Goal: Check status: Check status

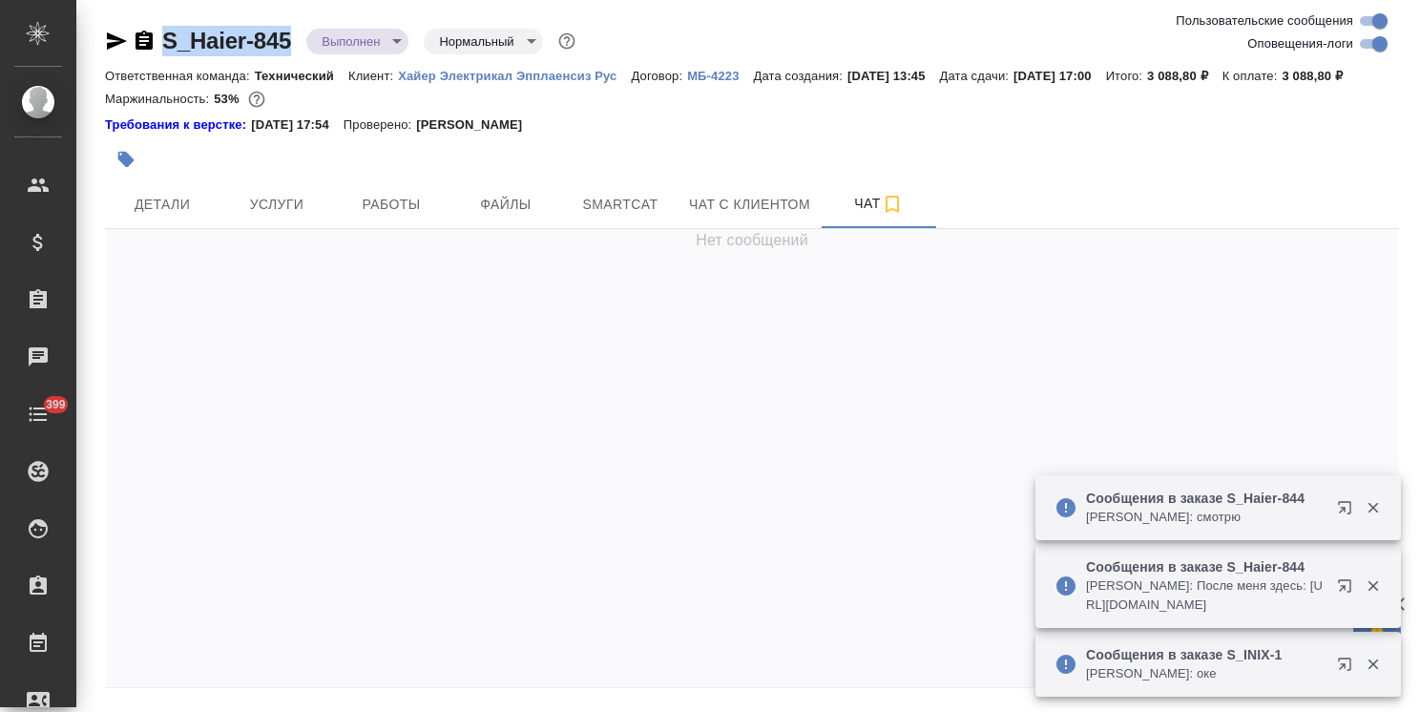
drag, startPoint x: 302, startPoint y: 25, endPoint x: 141, endPoint y: 18, distance: 160.5
click at [141, 18] on div "S_Haier-845 Выполнен completed Нормальный normal Ответственная команда: Техниче…" at bounding box center [751, 387] width 1315 height 774
copy link "S_Haier-845"
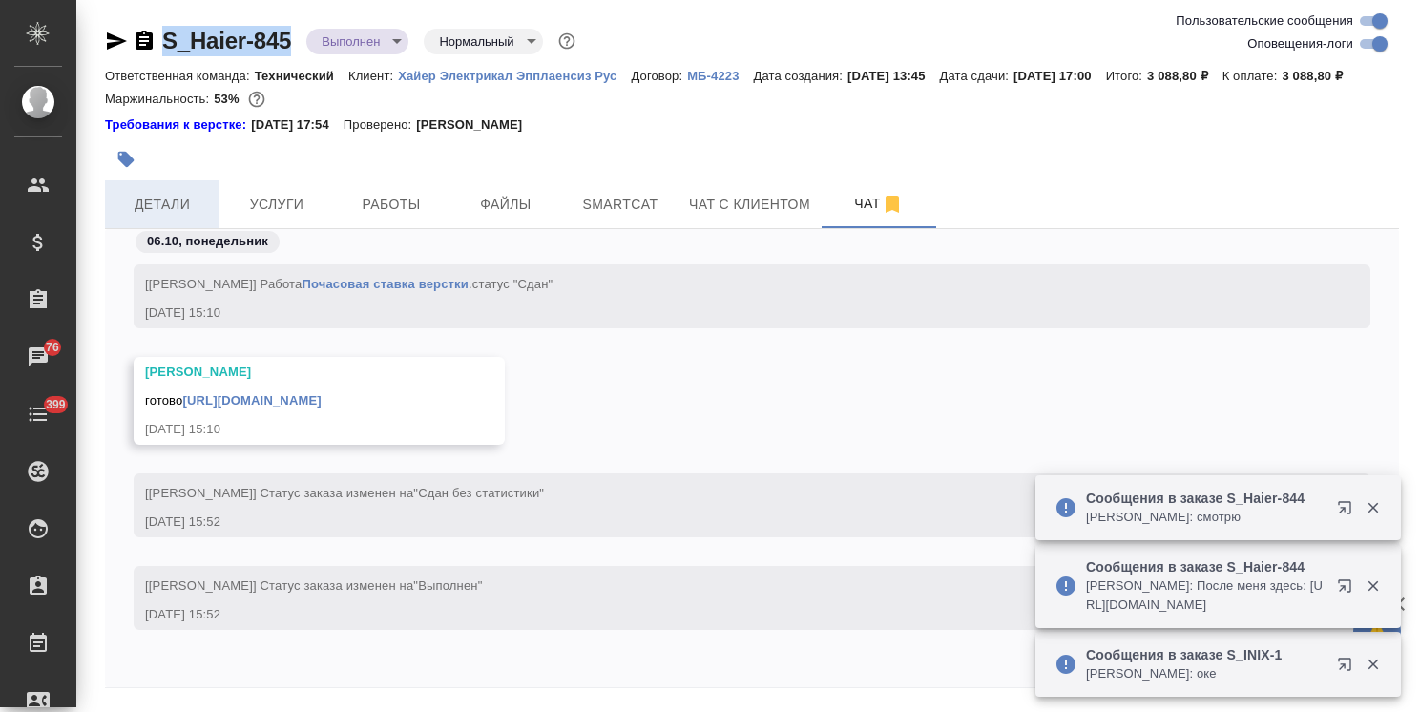
click at [173, 217] on span "Детали" at bounding box center [162, 205] width 92 height 24
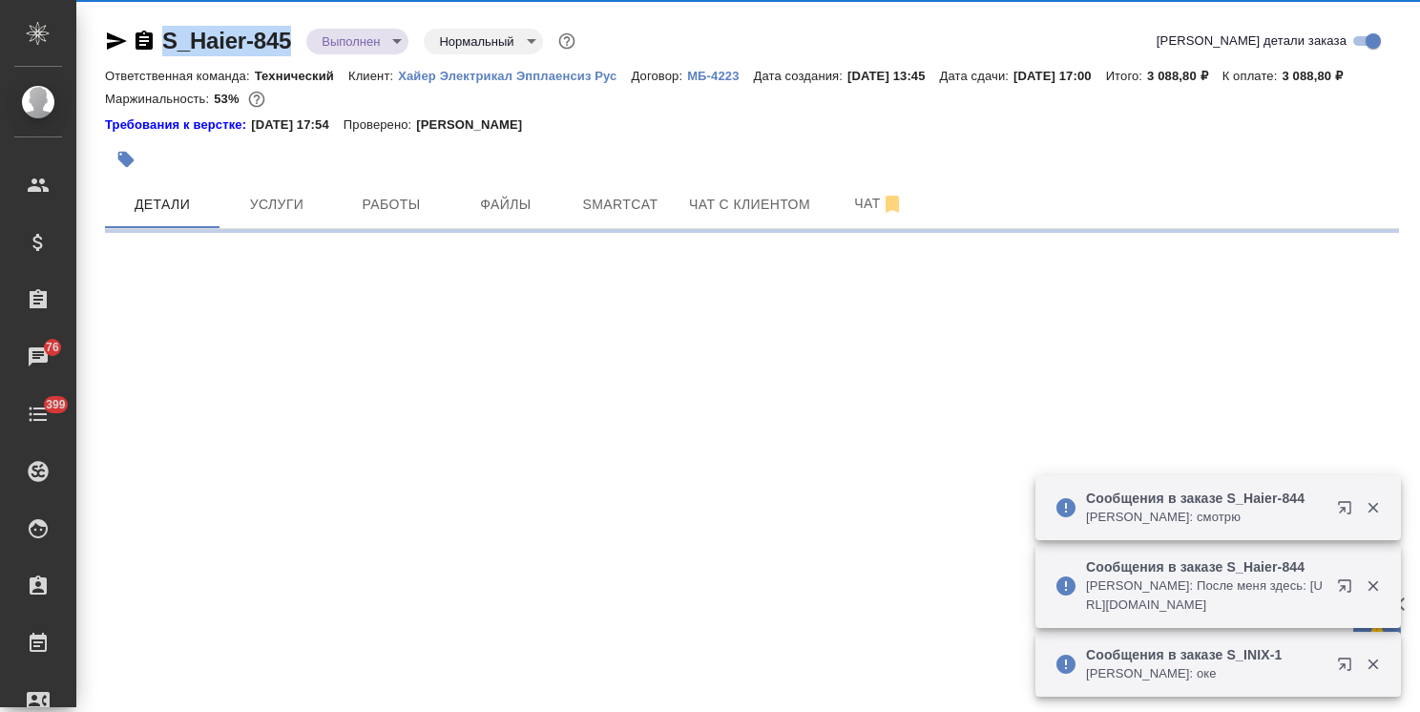
select select "RU"
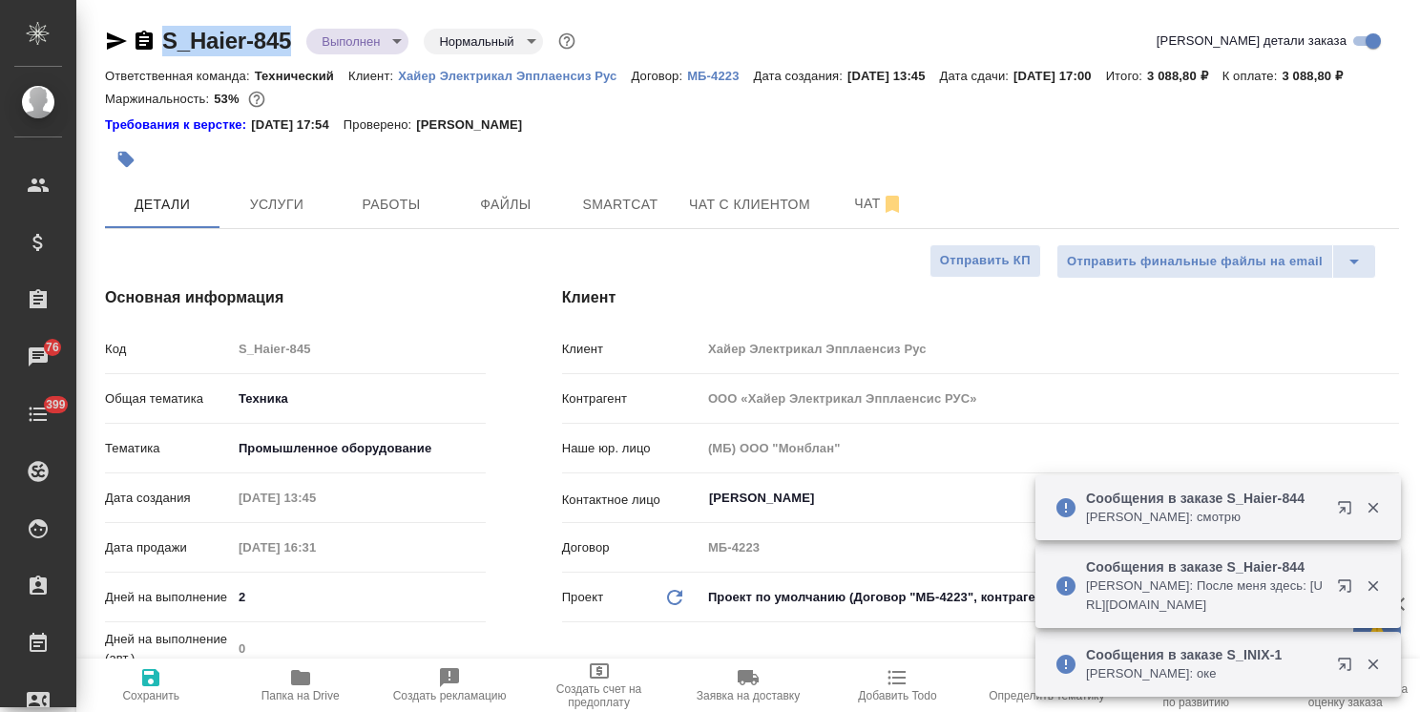
type textarea "x"
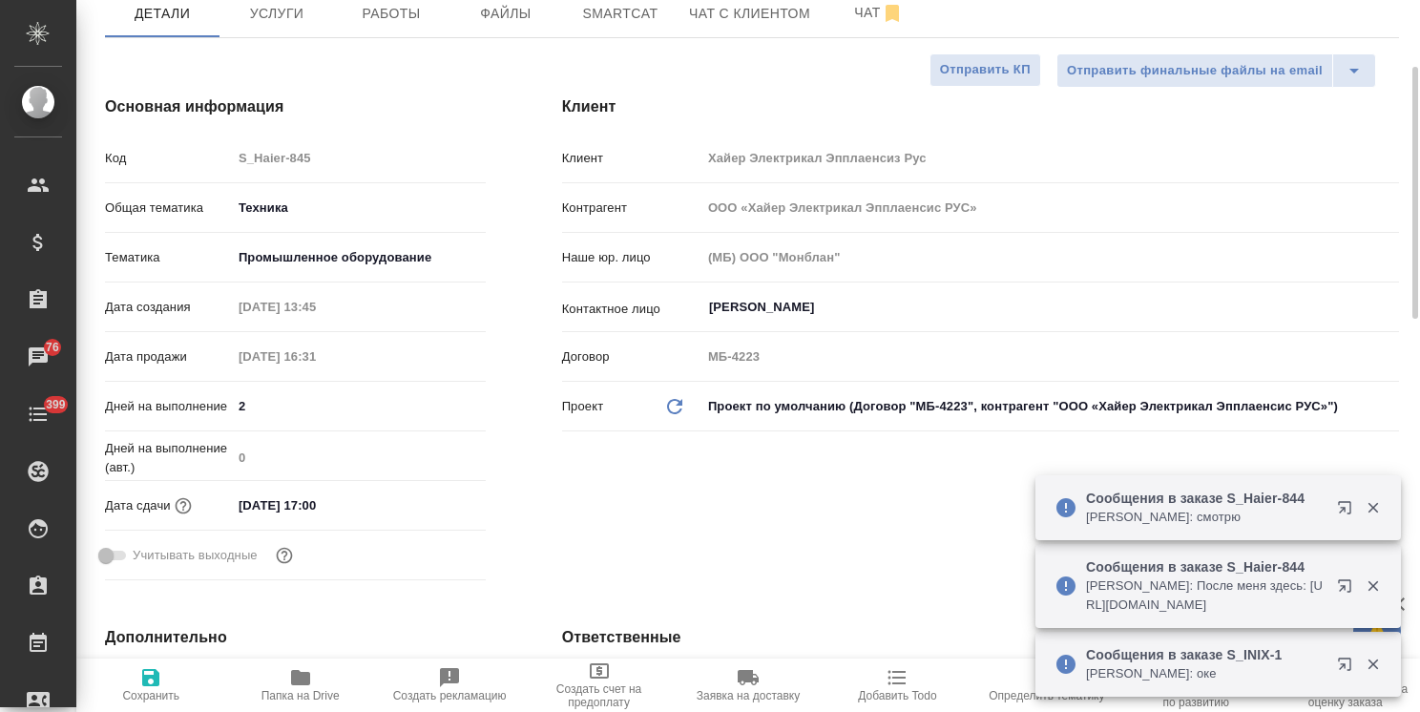
type textarea "x"
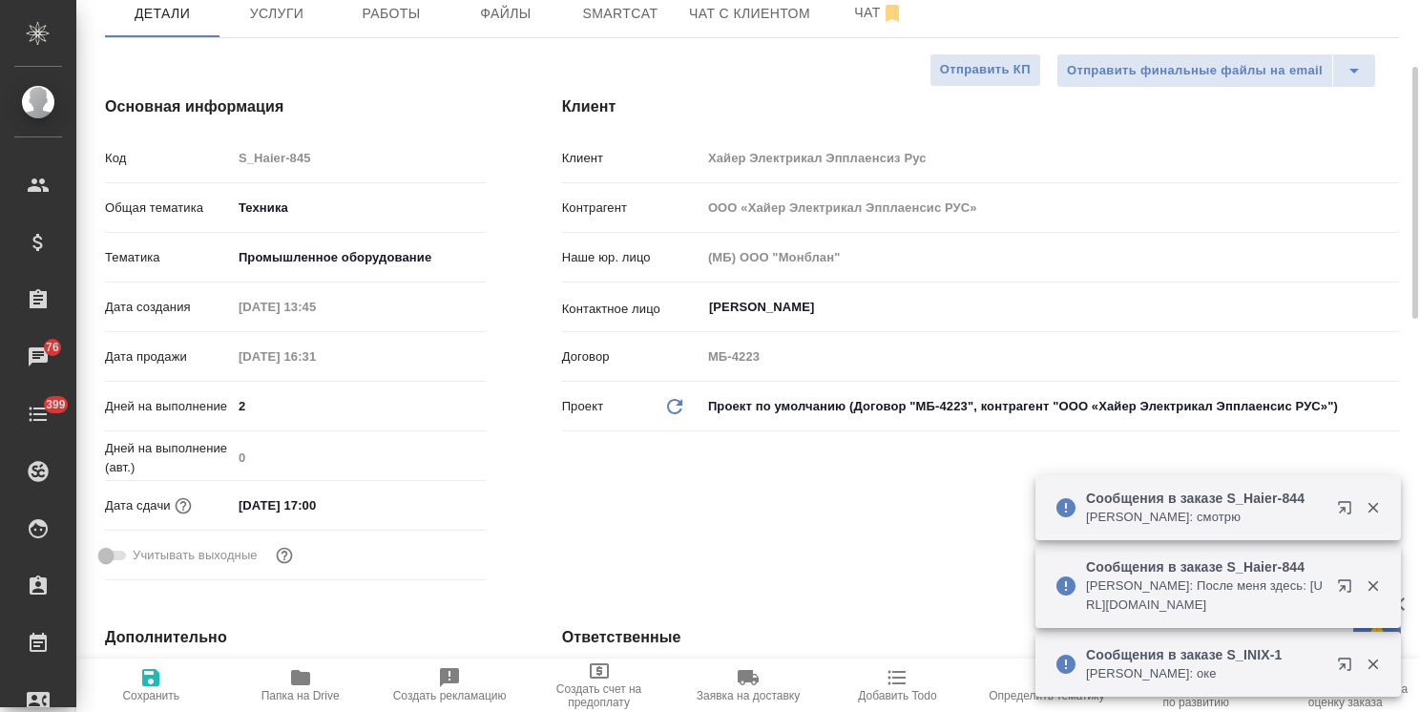
type textarea "x"
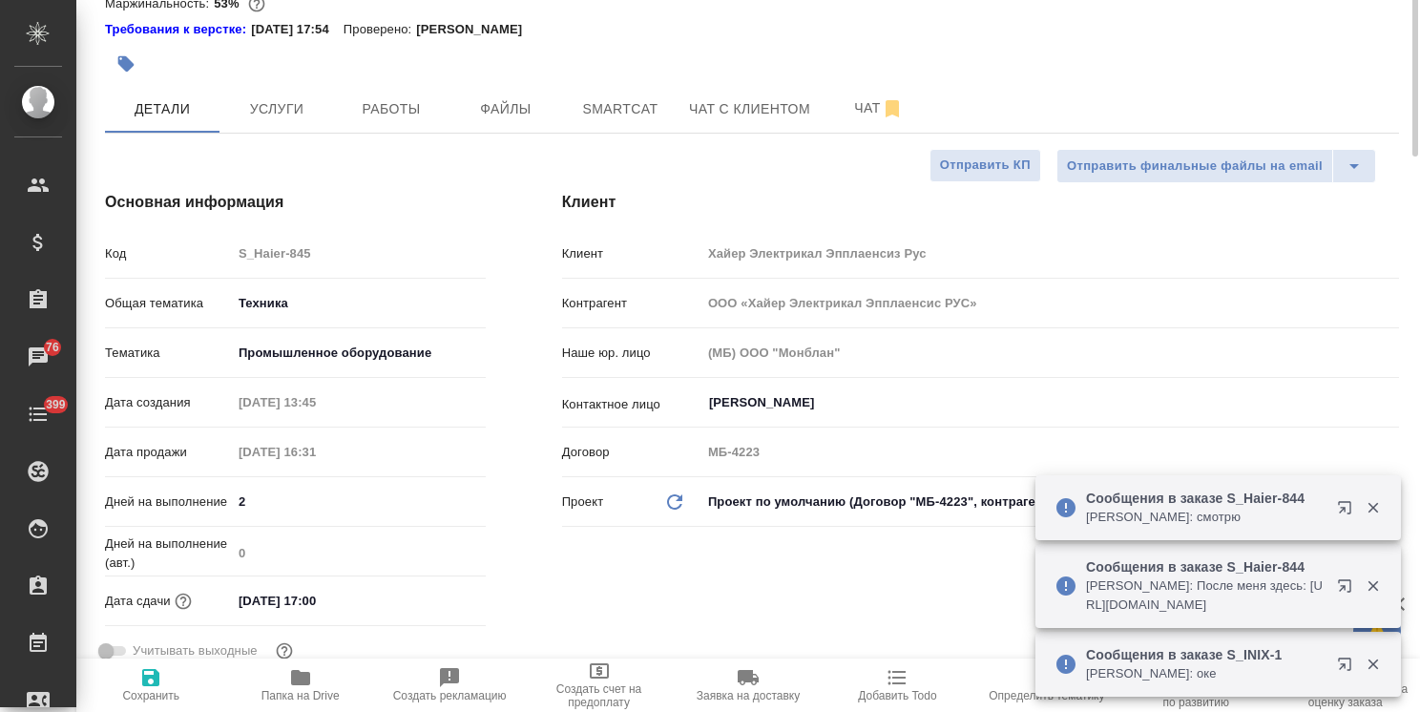
scroll to position [0, 0]
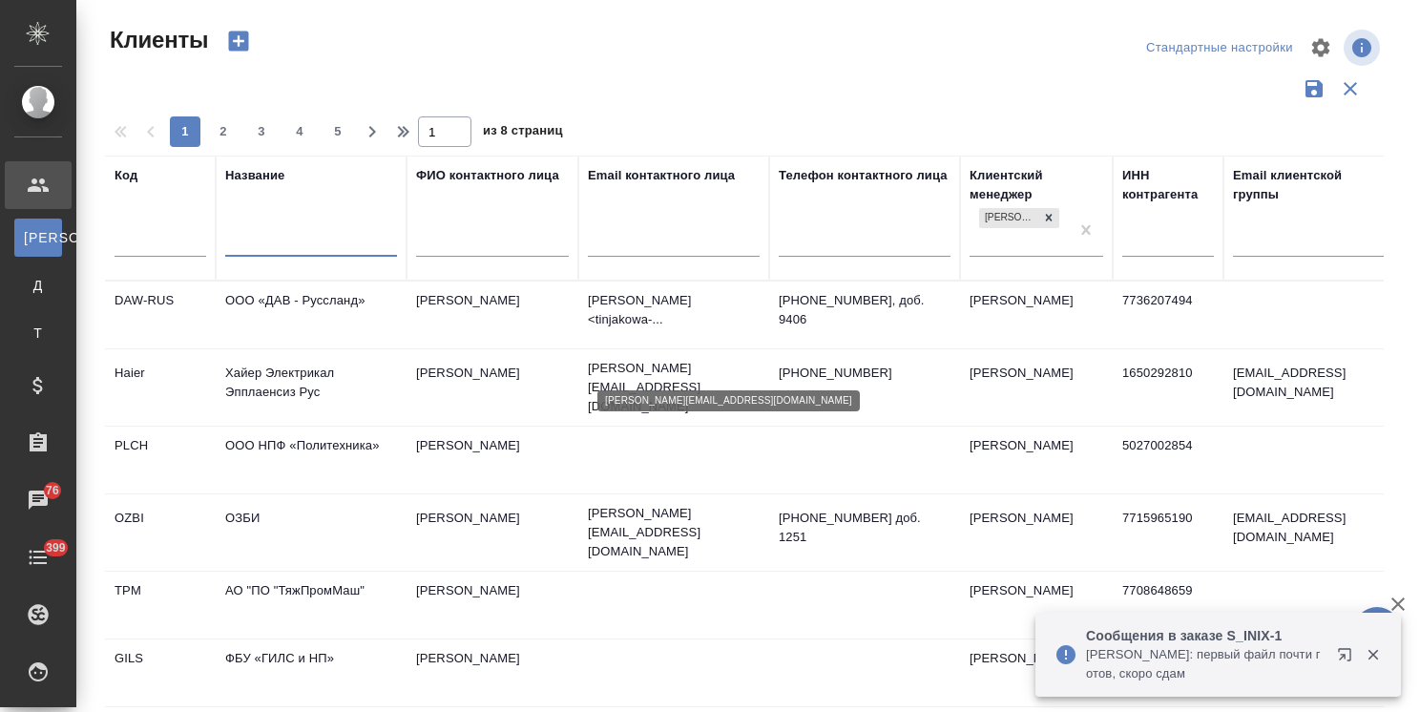
select select "RU"
